Goal: Information Seeking & Learning: Learn about a topic

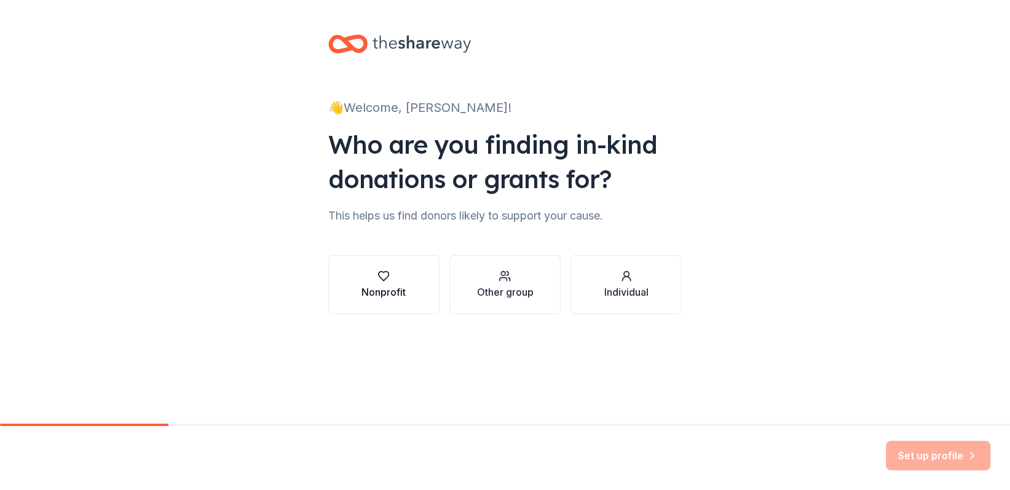
click at [408, 293] on button "Nonprofit" at bounding box center [383, 284] width 111 height 59
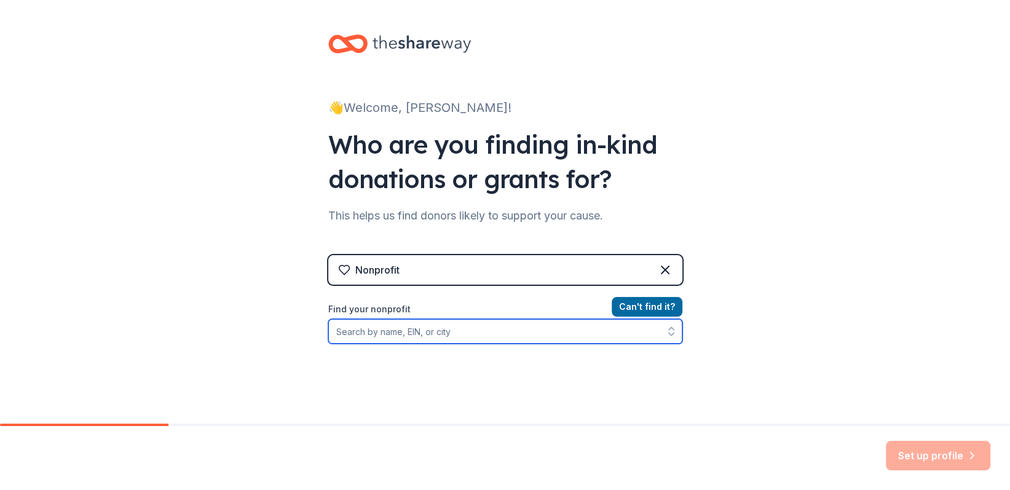
click at [459, 336] on input "Find your nonprofit" at bounding box center [505, 331] width 354 height 25
type input "Lake Regional Health Foundatoin"
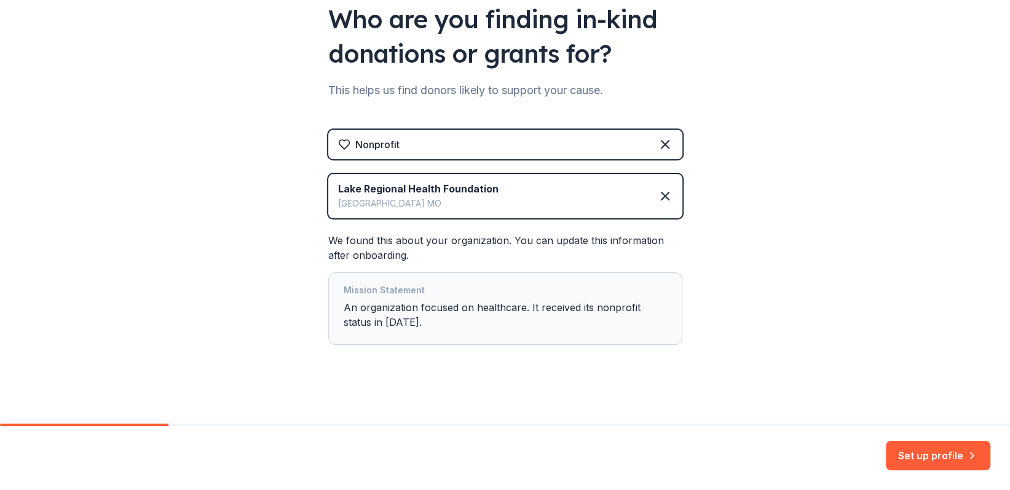
scroll to position [130, 0]
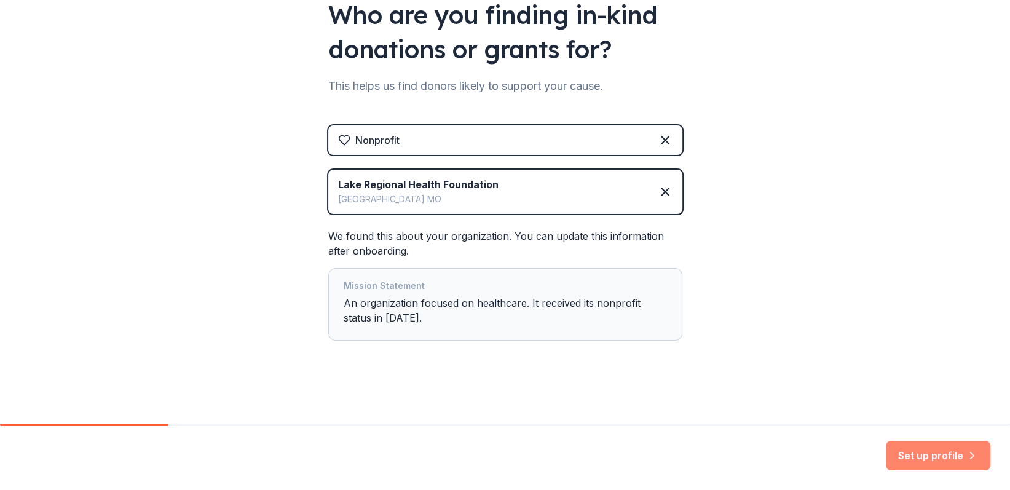
click at [937, 459] on button "Set up profile" at bounding box center [937, 455] width 104 height 29
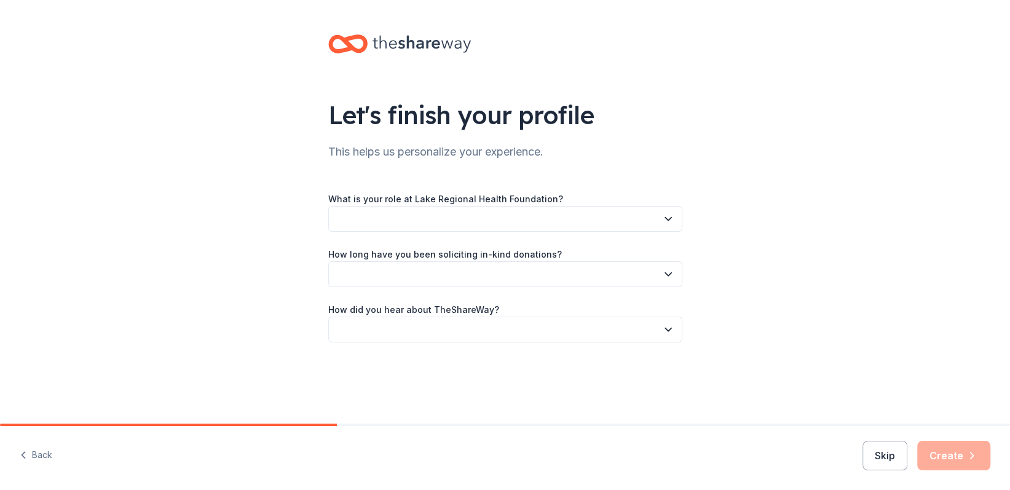
click at [669, 214] on icon "button" at bounding box center [668, 219] width 12 height 12
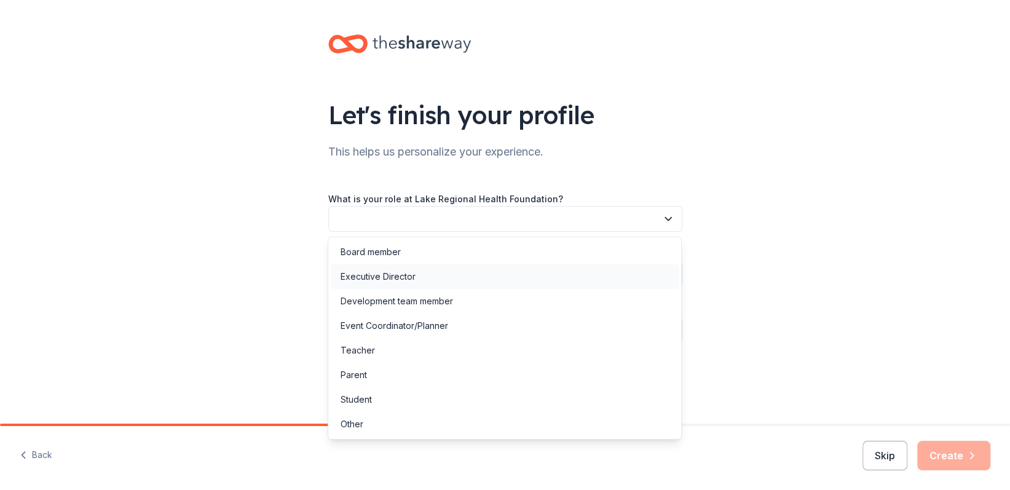
click at [506, 272] on div "Executive Director" at bounding box center [505, 276] width 348 height 25
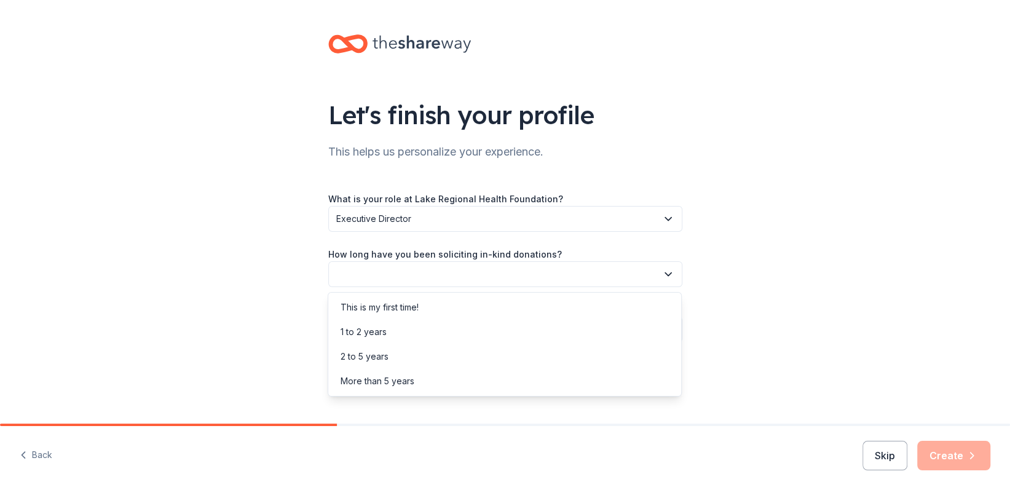
click at [665, 270] on icon "button" at bounding box center [668, 274] width 12 height 12
click at [520, 367] on div "2 to 5 years" at bounding box center [505, 356] width 348 height 25
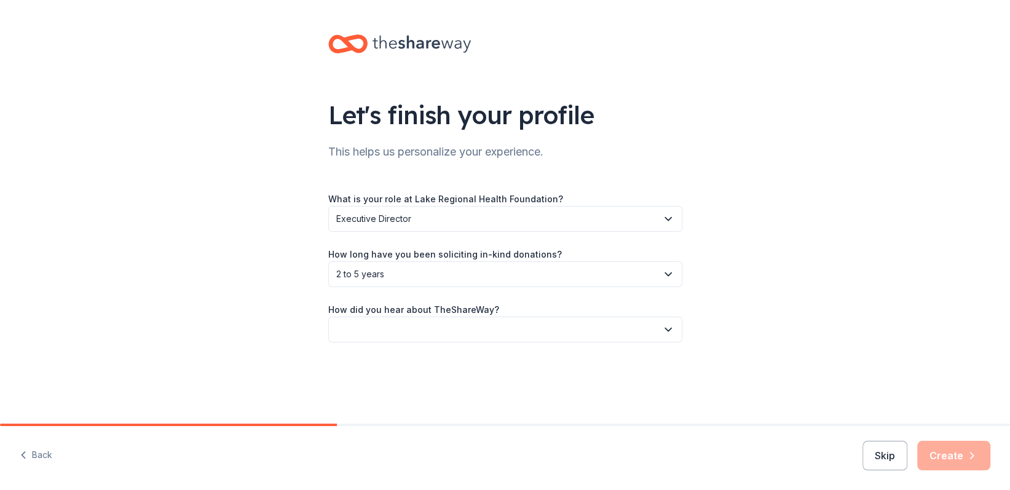
click at [627, 272] on span "2 to 5 years" at bounding box center [496, 274] width 321 height 15
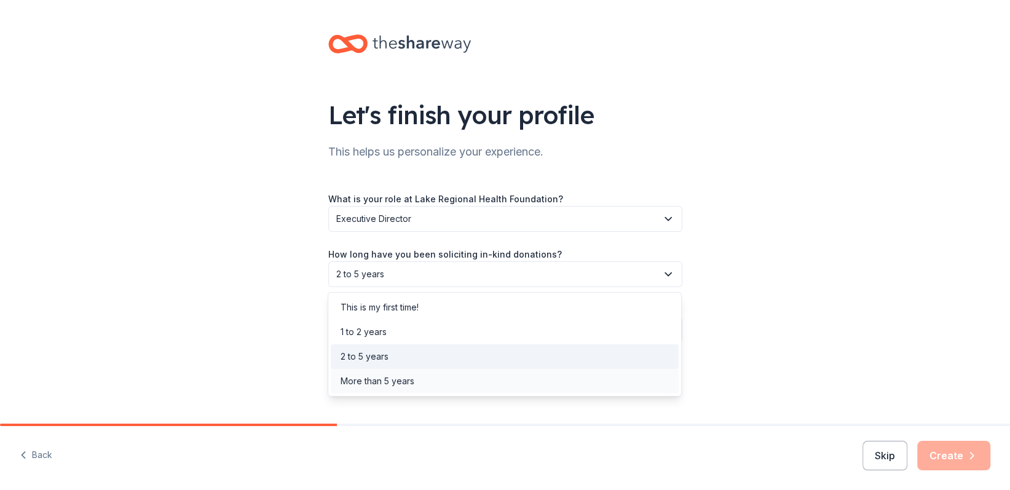
click at [481, 384] on div "More than 5 years" at bounding box center [505, 381] width 348 height 25
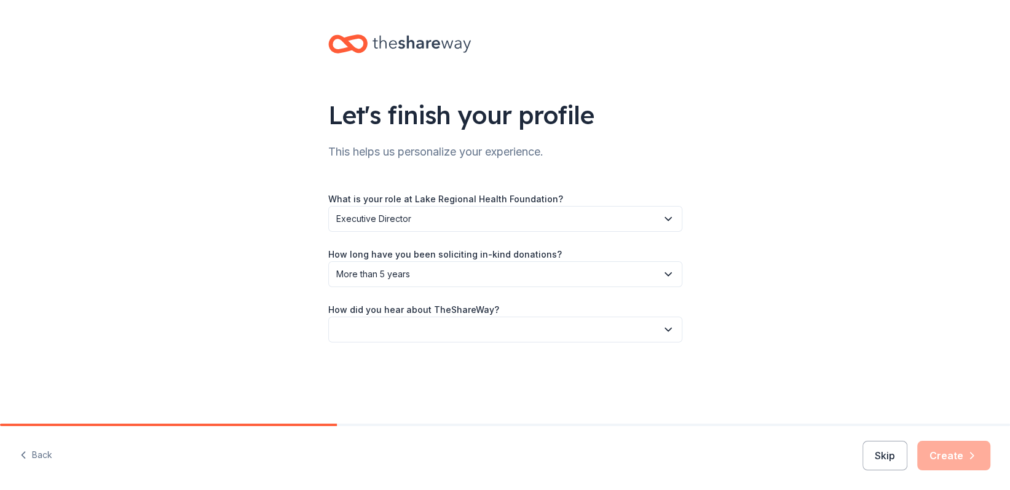
click at [506, 326] on button "button" at bounding box center [505, 329] width 354 height 26
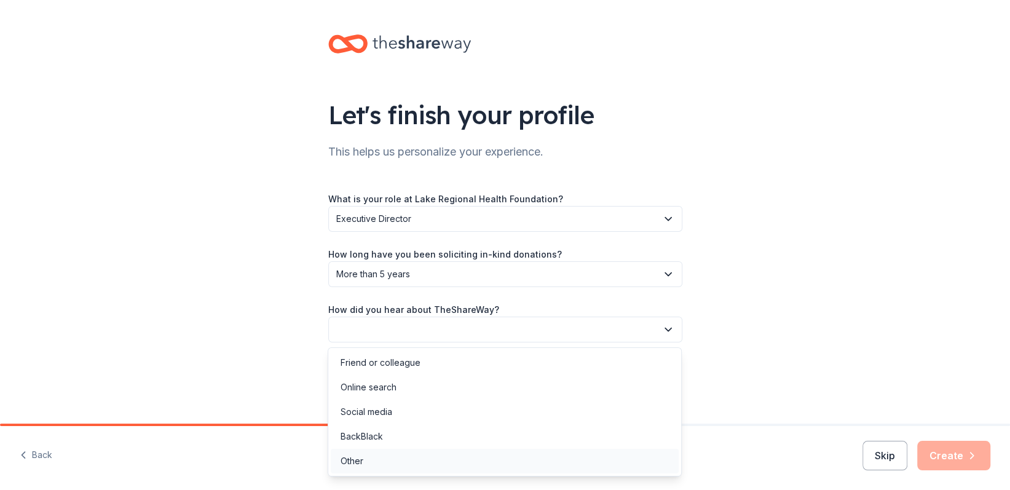
click at [396, 460] on div "Other" at bounding box center [505, 461] width 348 height 25
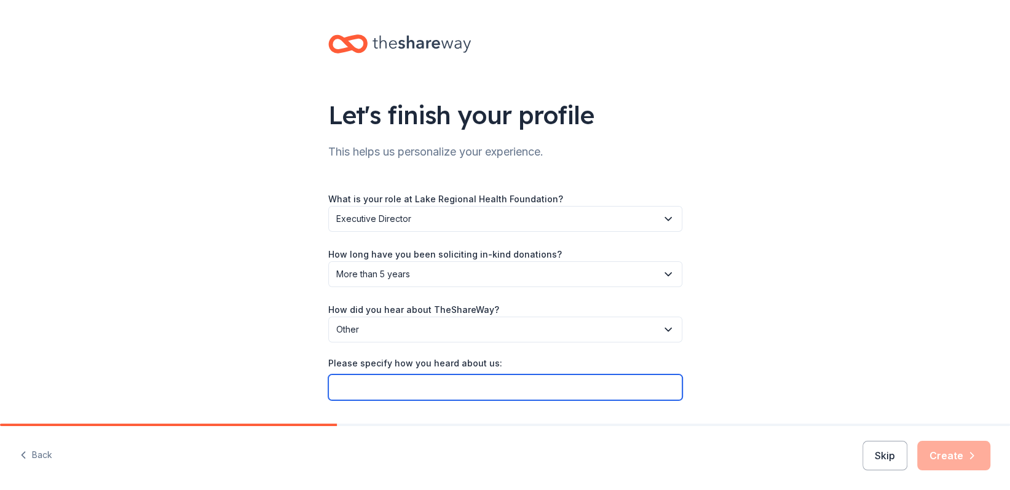
click at [383, 388] on input "Please specify how you heard about us:" at bounding box center [505, 387] width 354 height 26
type input "Community Foundation of the Lake"
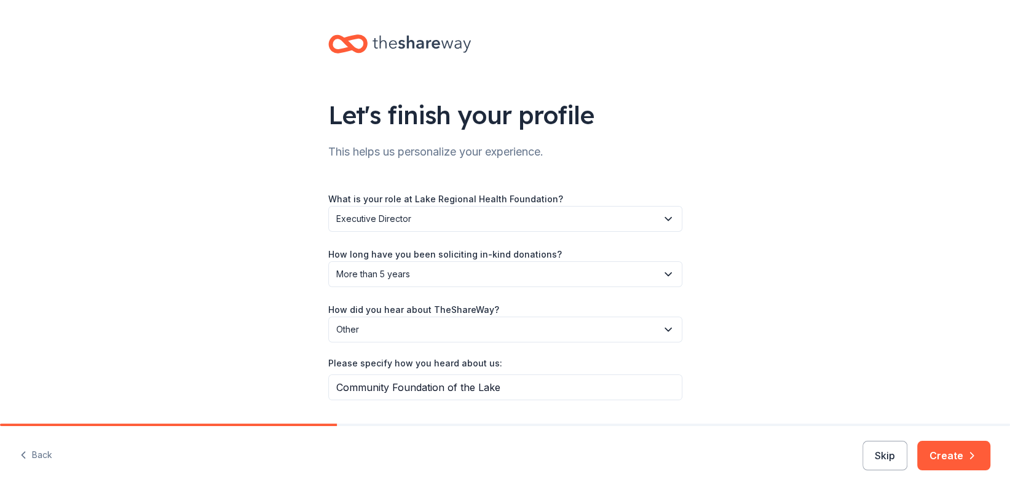
click at [888, 399] on div "Let's finish your profile This helps us personalize your experience. What is yo…" at bounding box center [505, 229] width 1010 height 459
click at [936, 463] on button "Create" at bounding box center [953, 455] width 73 height 29
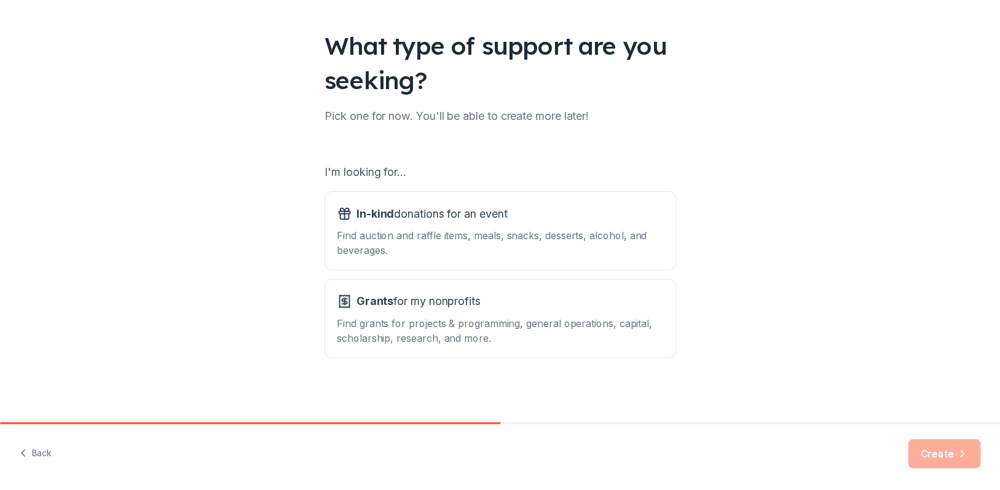
scroll to position [72, 0]
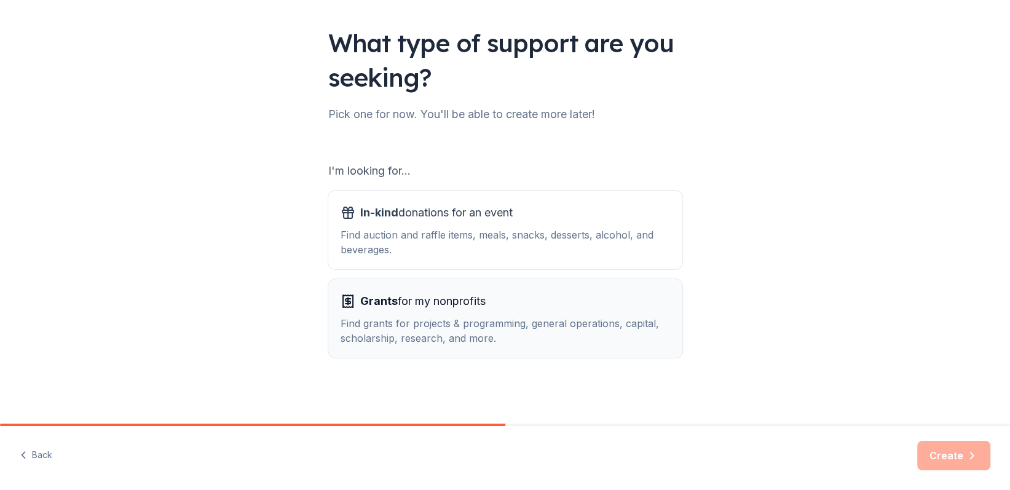
click at [557, 304] on div "Grants for my nonprofits" at bounding box center [504, 301] width 329 height 20
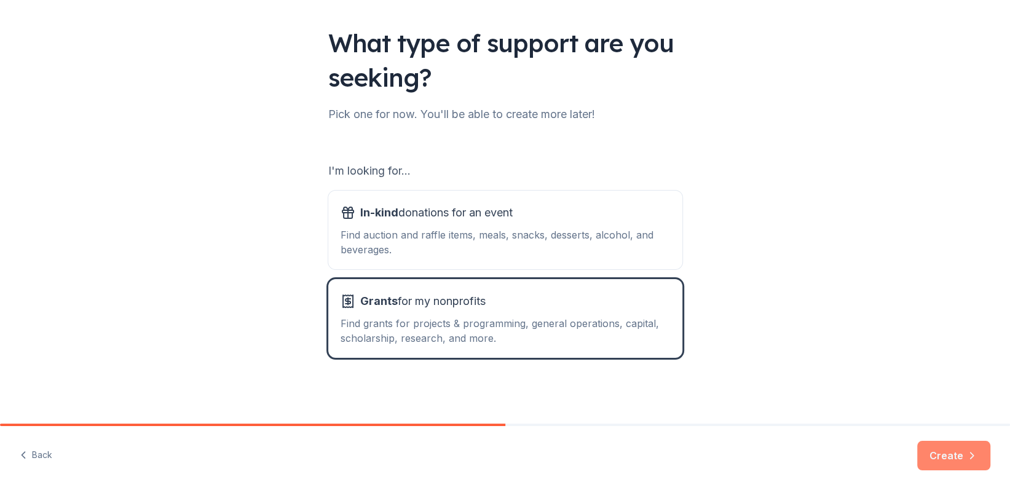
click at [949, 454] on button "Create" at bounding box center [953, 455] width 73 height 29
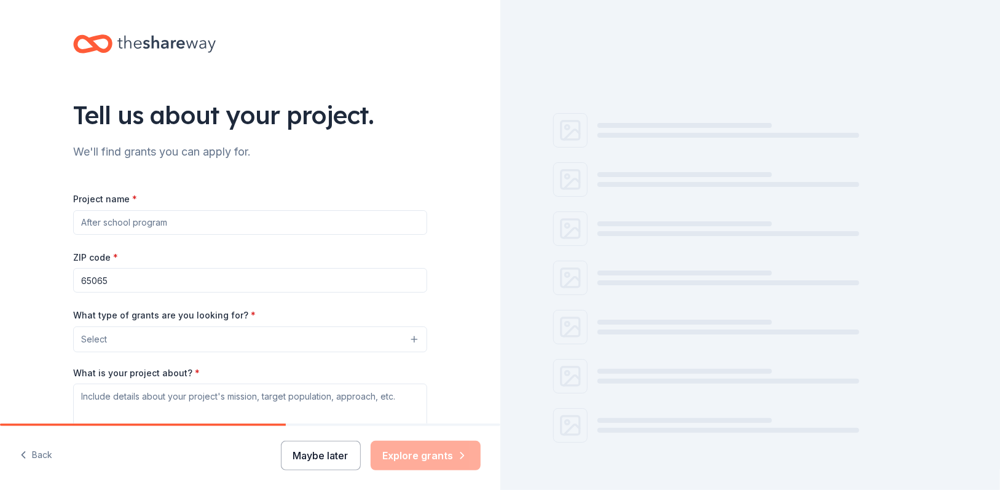
click at [315, 452] on button "Maybe later" at bounding box center [321, 455] width 80 height 29
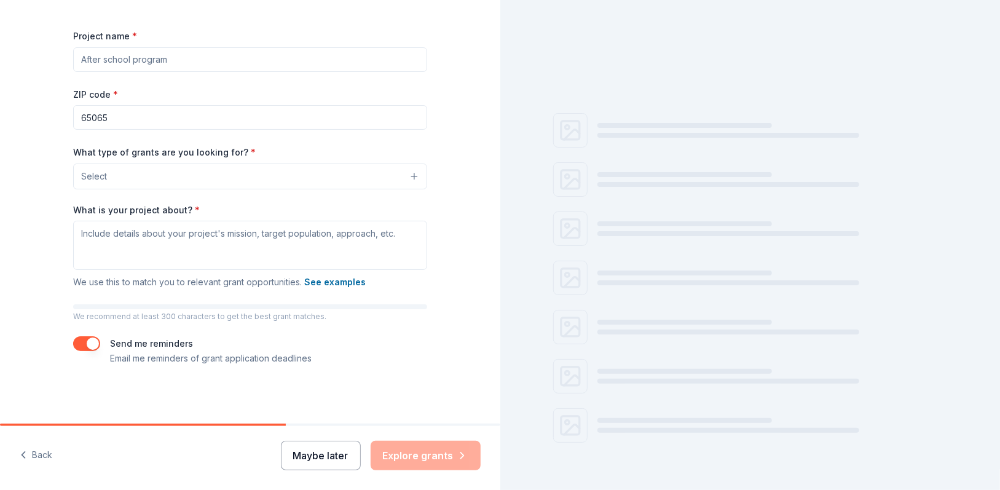
click at [331, 454] on button "Maybe later" at bounding box center [321, 455] width 80 height 29
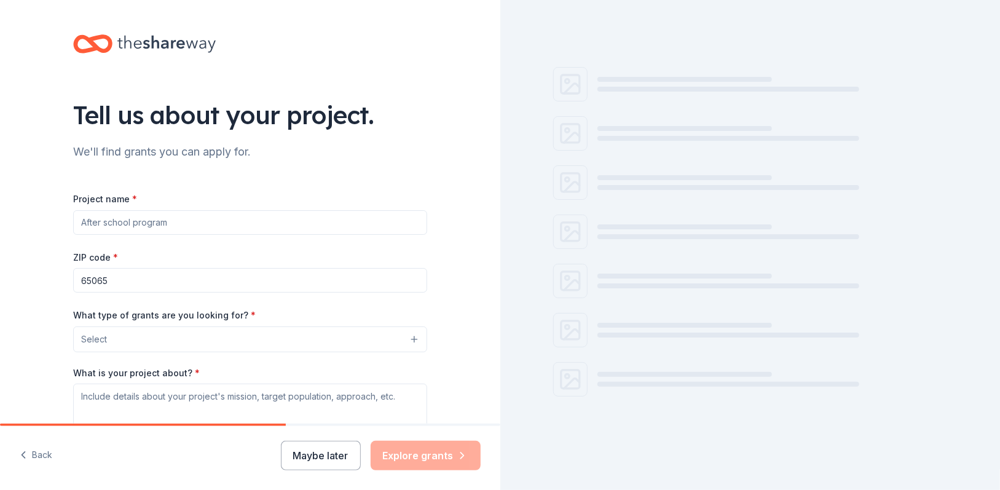
click at [143, 226] on input "Project name *" at bounding box center [250, 222] width 354 height 25
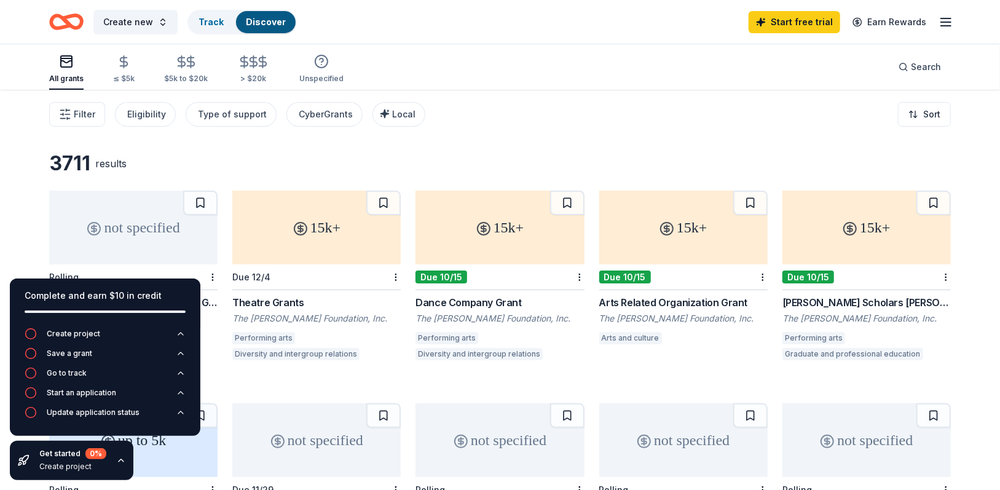
click at [32, 221] on div "3711 results not specified Rolling WK [PERSON_NAME] Foundation [PERSON_NAME] [P…" at bounding box center [500, 387] width 1000 height 595
click at [228, 116] on div "Type of support" at bounding box center [232, 114] width 69 height 15
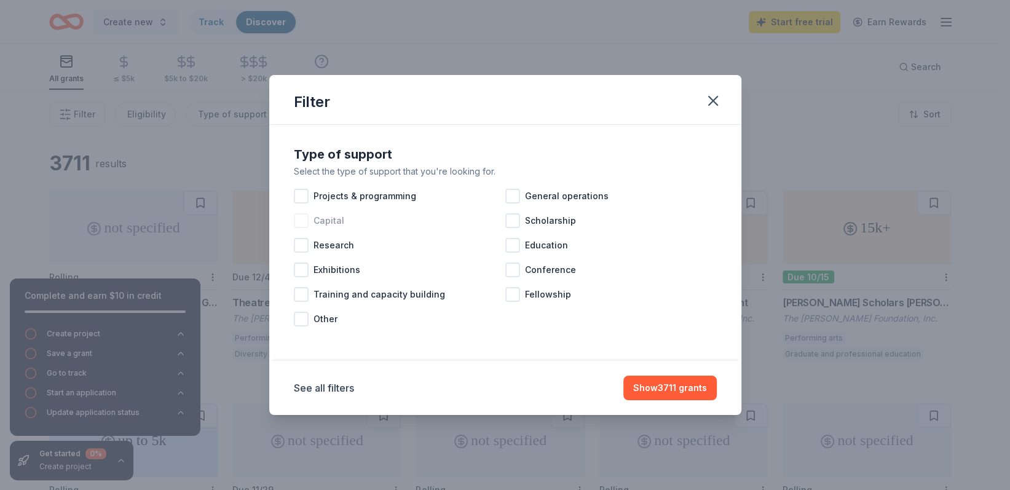
click at [304, 221] on div at bounding box center [301, 220] width 15 height 15
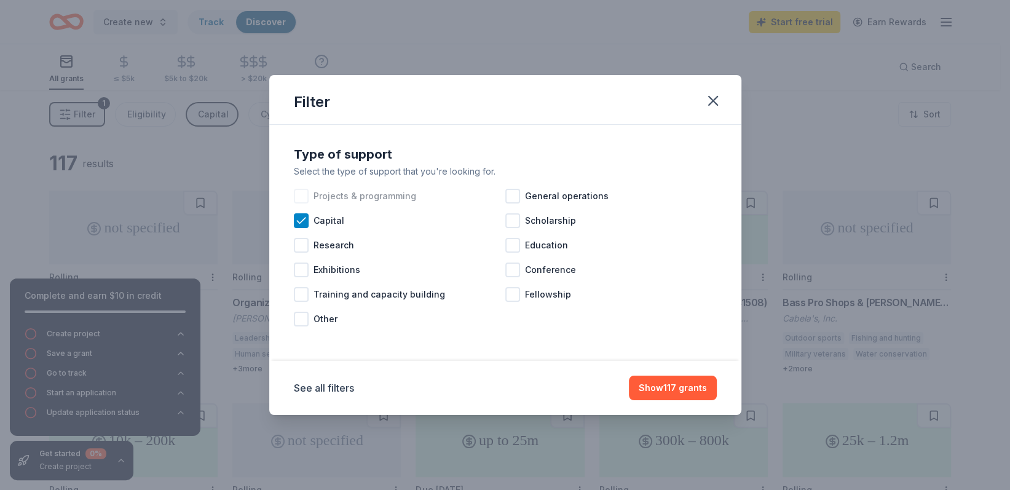
click at [300, 193] on div at bounding box center [301, 196] width 15 height 15
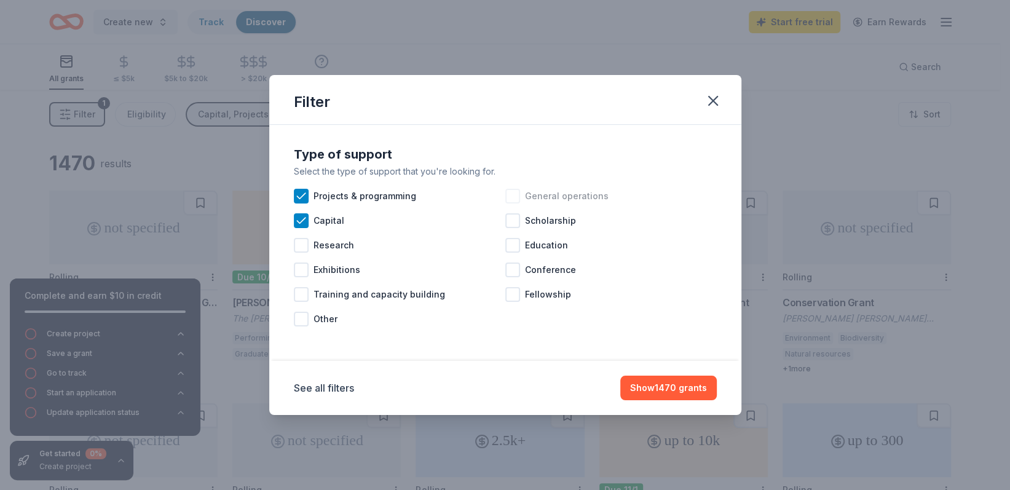
click at [514, 191] on div at bounding box center [512, 196] width 15 height 15
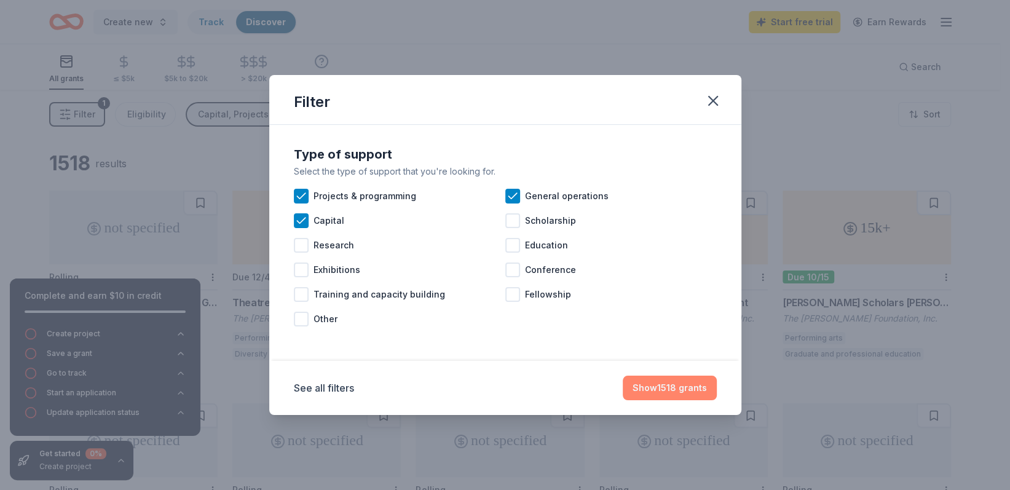
click at [683, 390] on button "Show 1518 grants" at bounding box center [669, 387] width 94 height 25
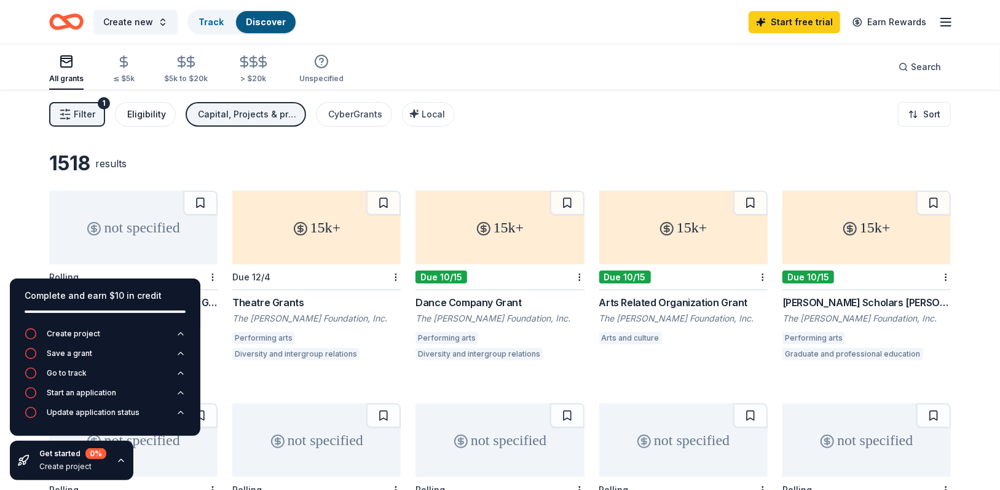
click at [145, 113] on div "Eligibility" at bounding box center [146, 114] width 39 height 15
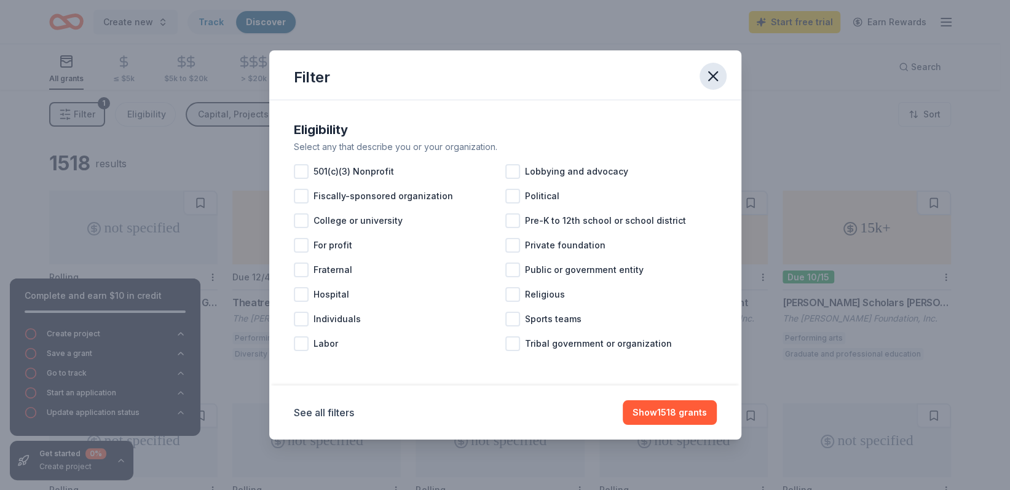
click at [713, 78] on icon "button" at bounding box center [713, 76] width 9 height 9
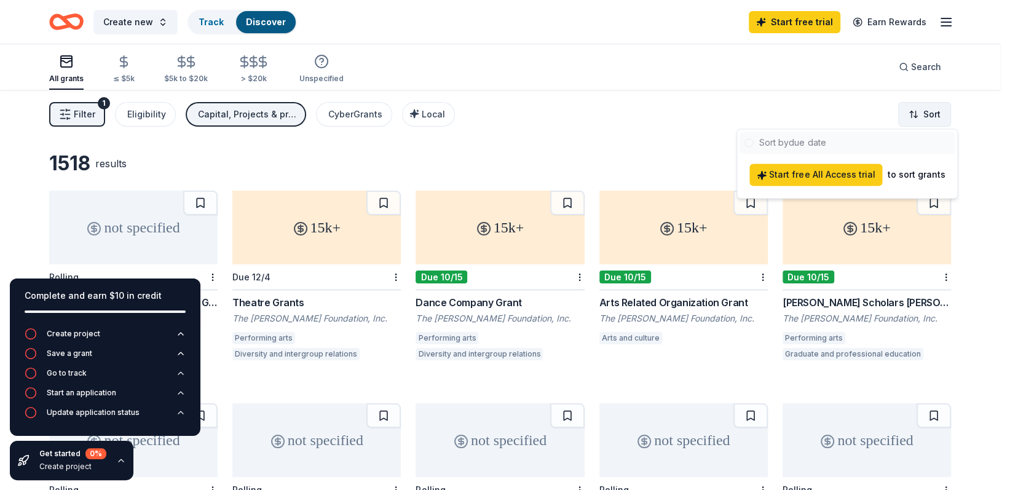
click at [919, 123] on html "Create new Track Discover Start free trial Earn Rewards All grants ≤ $5k $5k to…" at bounding box center [505, 245] width 1010 height 490
click at [585, 144] on html "Create new Track Discover Start free trial Earn Rewards All grants ≤ $5k $5k to…" at bounding box center [505, 245] width 1010 height 490
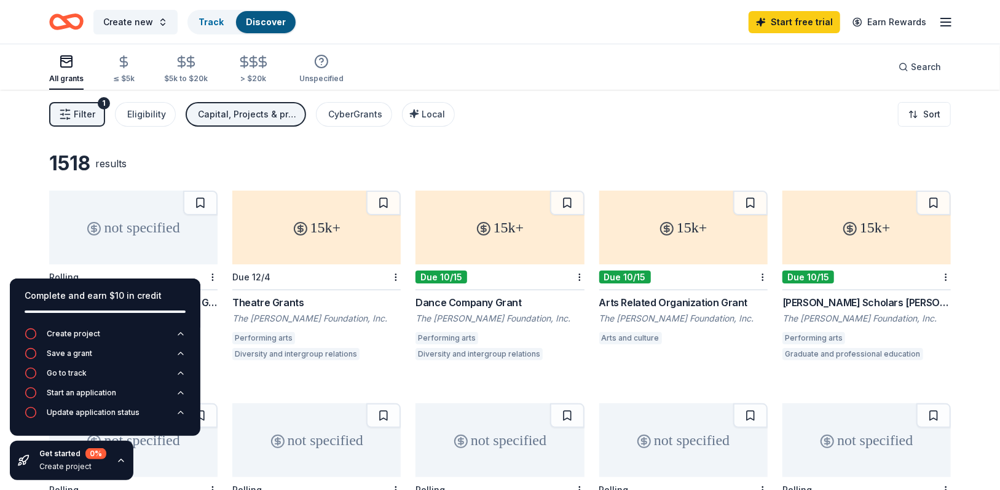
click at [629, 98] on div "Filter 1 Eligibility Capital, Projects & programming, General operations CyberG…" at bounding box center [500, 114] width 1000 height 49
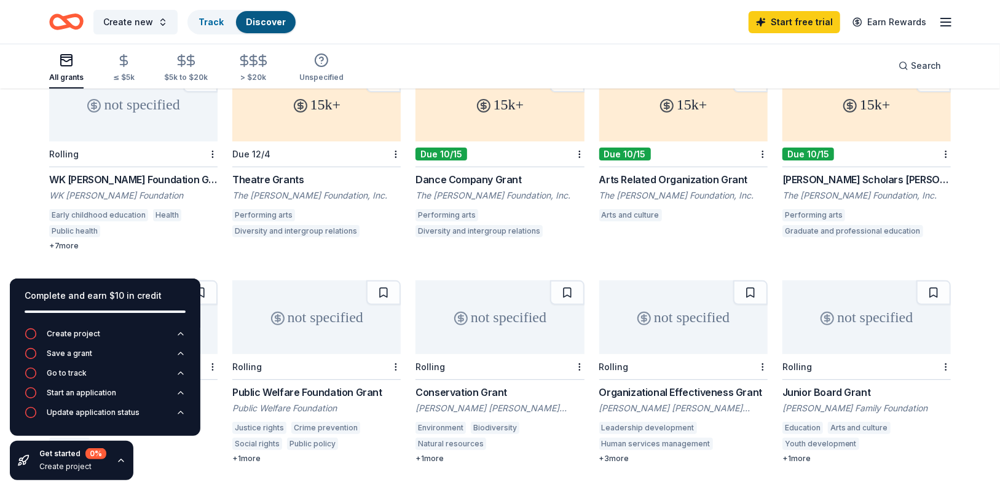
click at [95, 180] on div "WK [PERSON_NAME] Foundation Grant" at bounding box center [133, 179] width 168 height 15
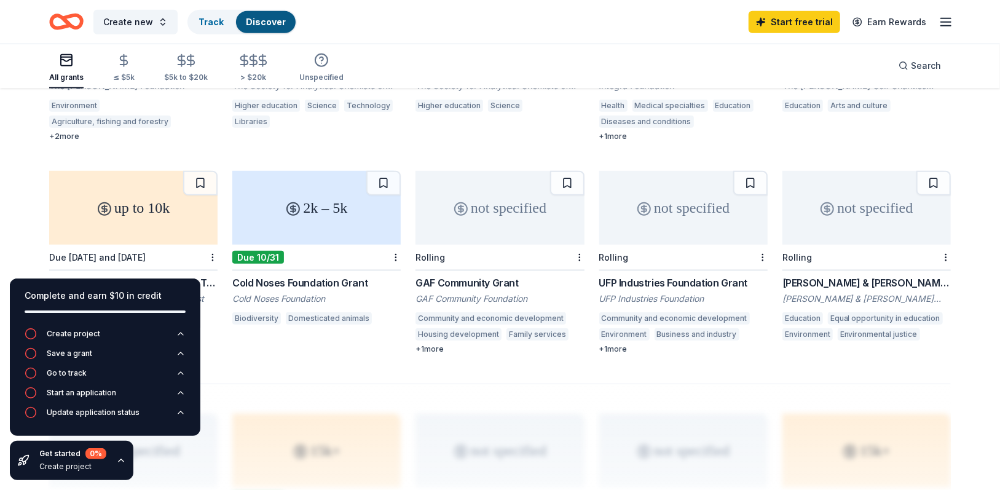
scroll to position [676, 0]
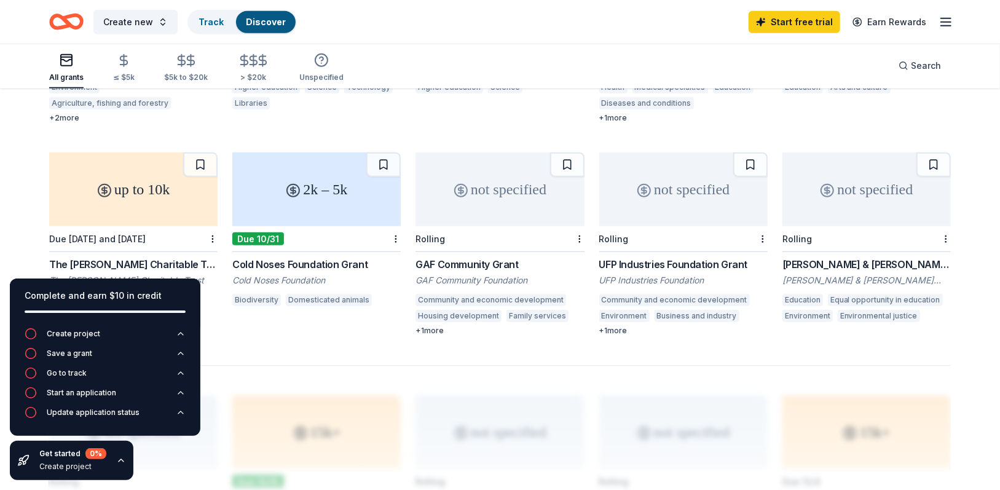
click at [35, 289] on div "Complete and earn $10 in credit" at bounding box center [105, 295] width 161 height 15
click at [20, 226] on div "1518 results not specified Rolling WK [PERSON_NAME] Foundation [PERSON_NAME] [P…" at bounding box center [500, 136] width 1000 height 1444
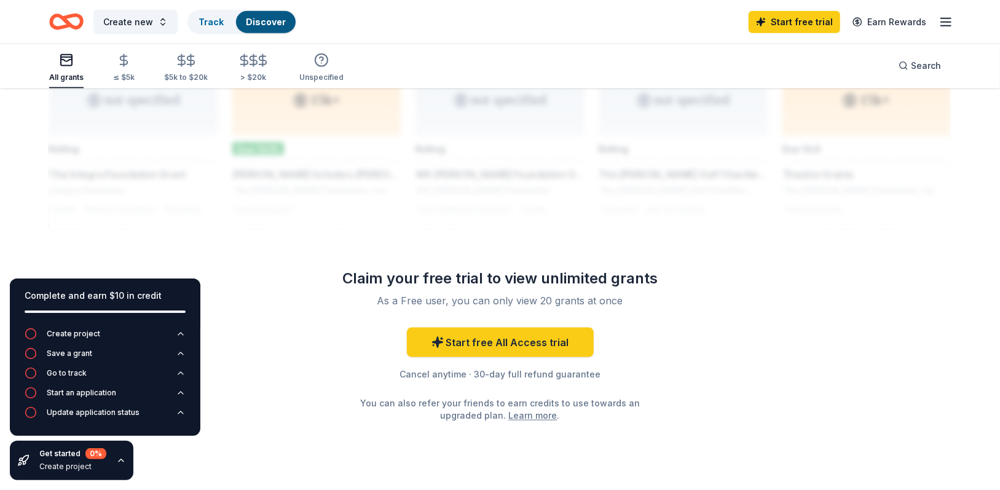
scroll to position [1045, 0]
